Goal: Entertainment & Leisure: Consume media (video, audio)

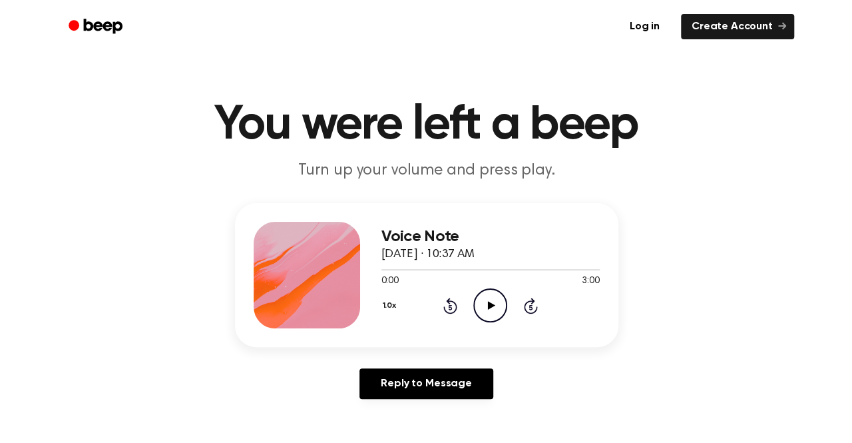
scroll to position [6, 0]
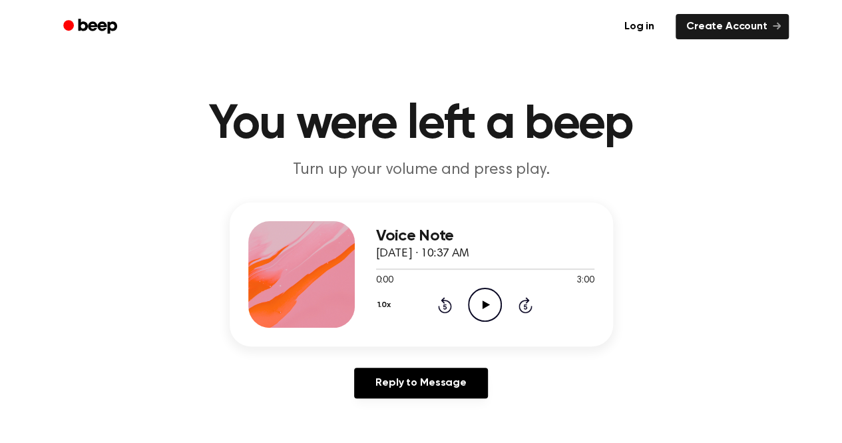
click at [490, 306] on icon "Play Audio" at bounding box center [485, 305] width 34 height 34
click at [382, 306] on button "1.0x" at bounding box center [386, 305] width 20 height 23
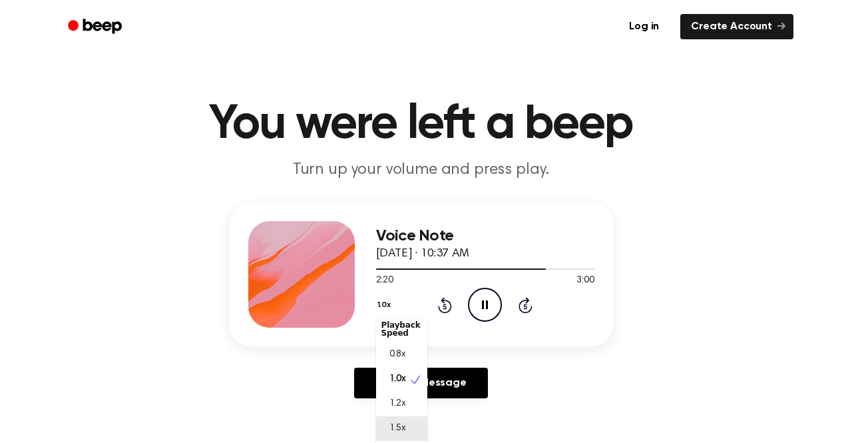
click at [404, 437] on div "1.5x" at bounding box center [401, 428] width 51 height 25
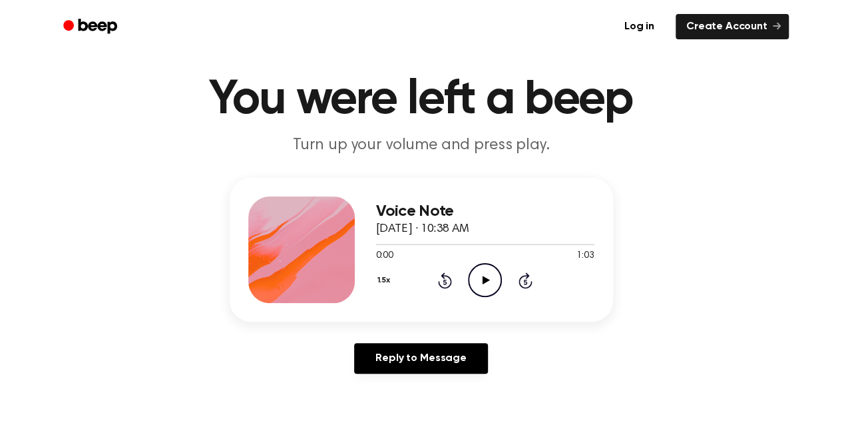
scroll to position [39, 0]
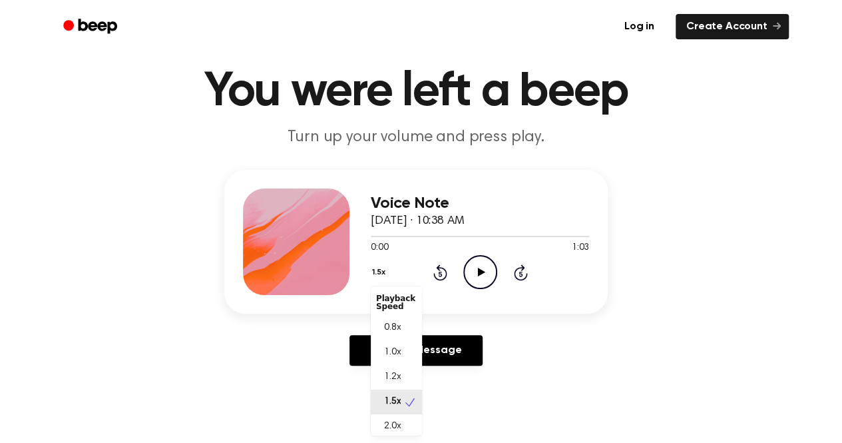
click at [381, 272] on button "1.5x" at bounding box center [380, 272] width 19 height 23
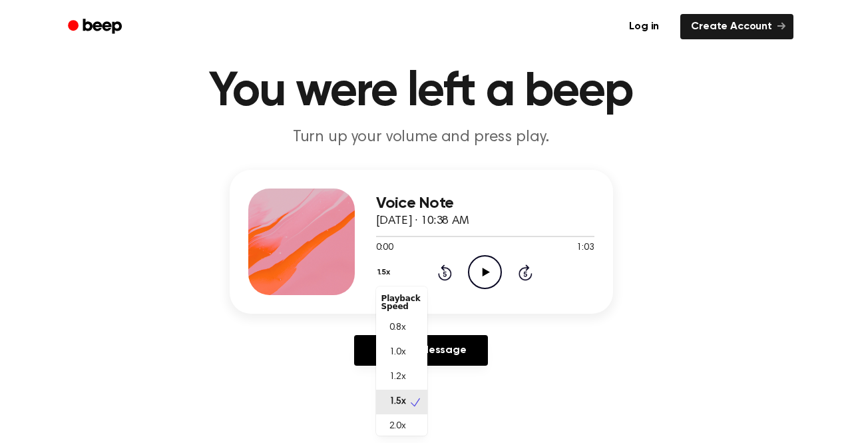
click at [478, 274] on div "1.5x Playback Speed 0.8x 1.0x 1.2x 1.5x 2.0x Rewind 5 seconds Play Audio Skip 5…" at bounding box center [485, 272] width 218 height 34
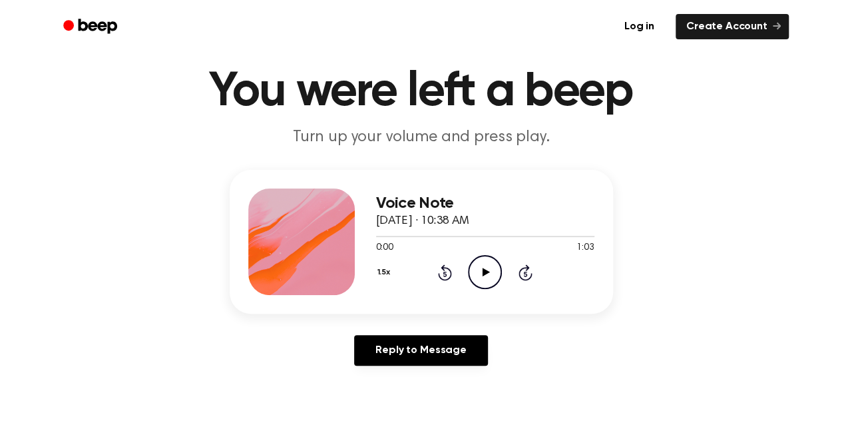
click at [478, 274] on icon "Play Audio" at bounding box center [485, 272] width 34 height 34
